Goal: Navigation & Orientation: Find specific page/section

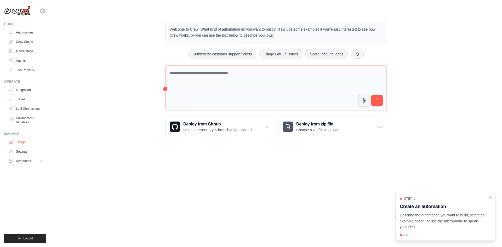
click at [25, 139] on link "Usage" at bounding box center [27, 142] width 40 height 8
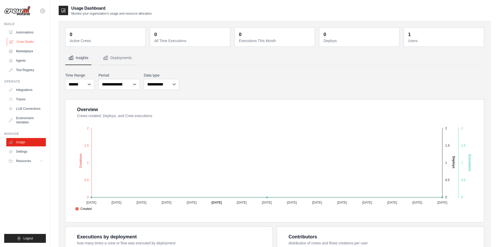
click at [31, 43] on link "Crew Studio" at bounding box center [27, 42] width 40 height 8
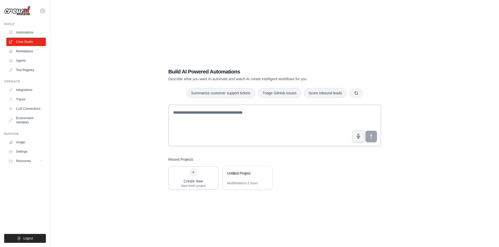
click at [30, 33] on link "Automations" at bounding box center [26, 32] width 40 height 8
